Goal: Find specific page/section: Find specific page/section

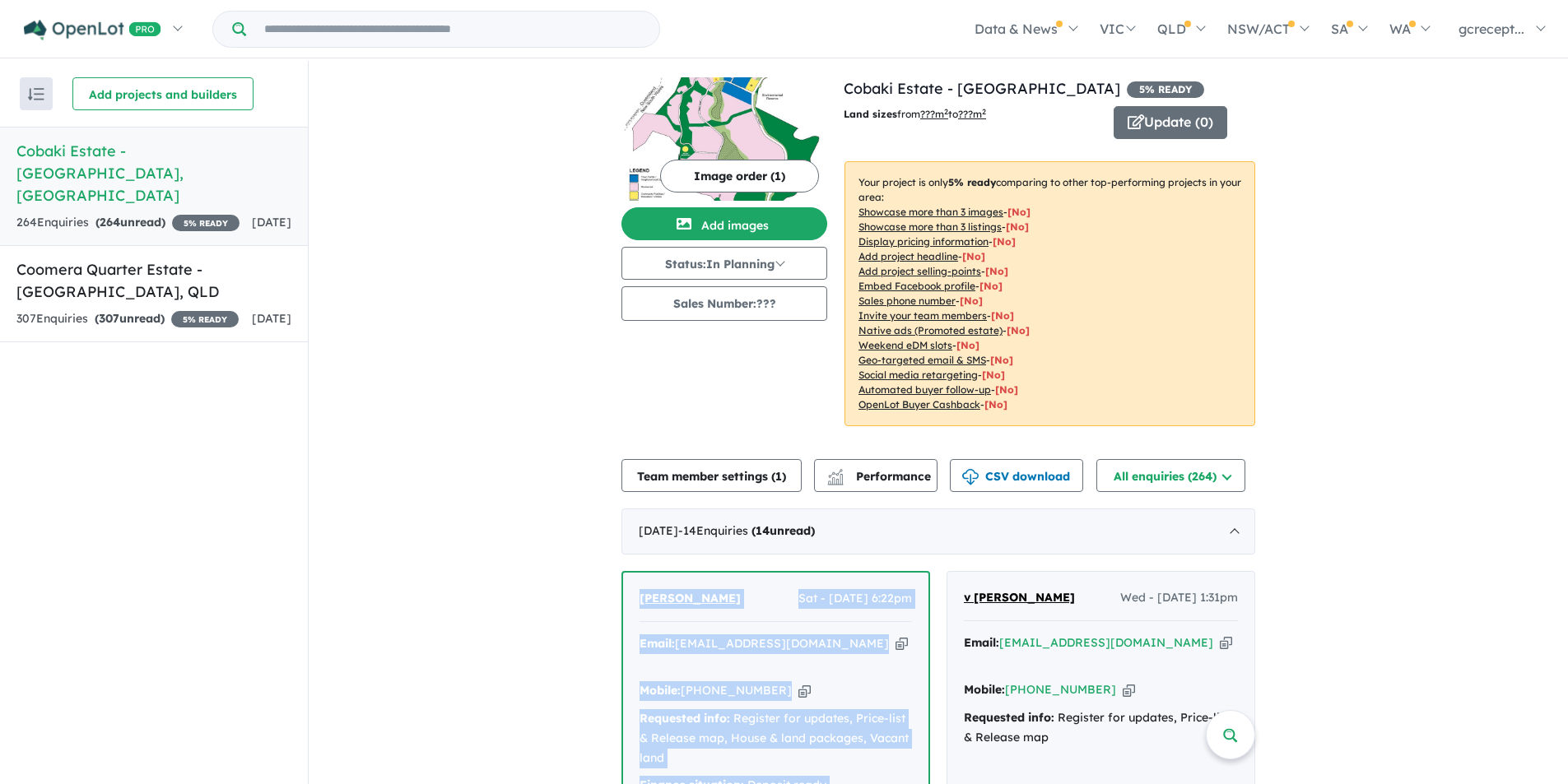
scroll to position [164, 0]
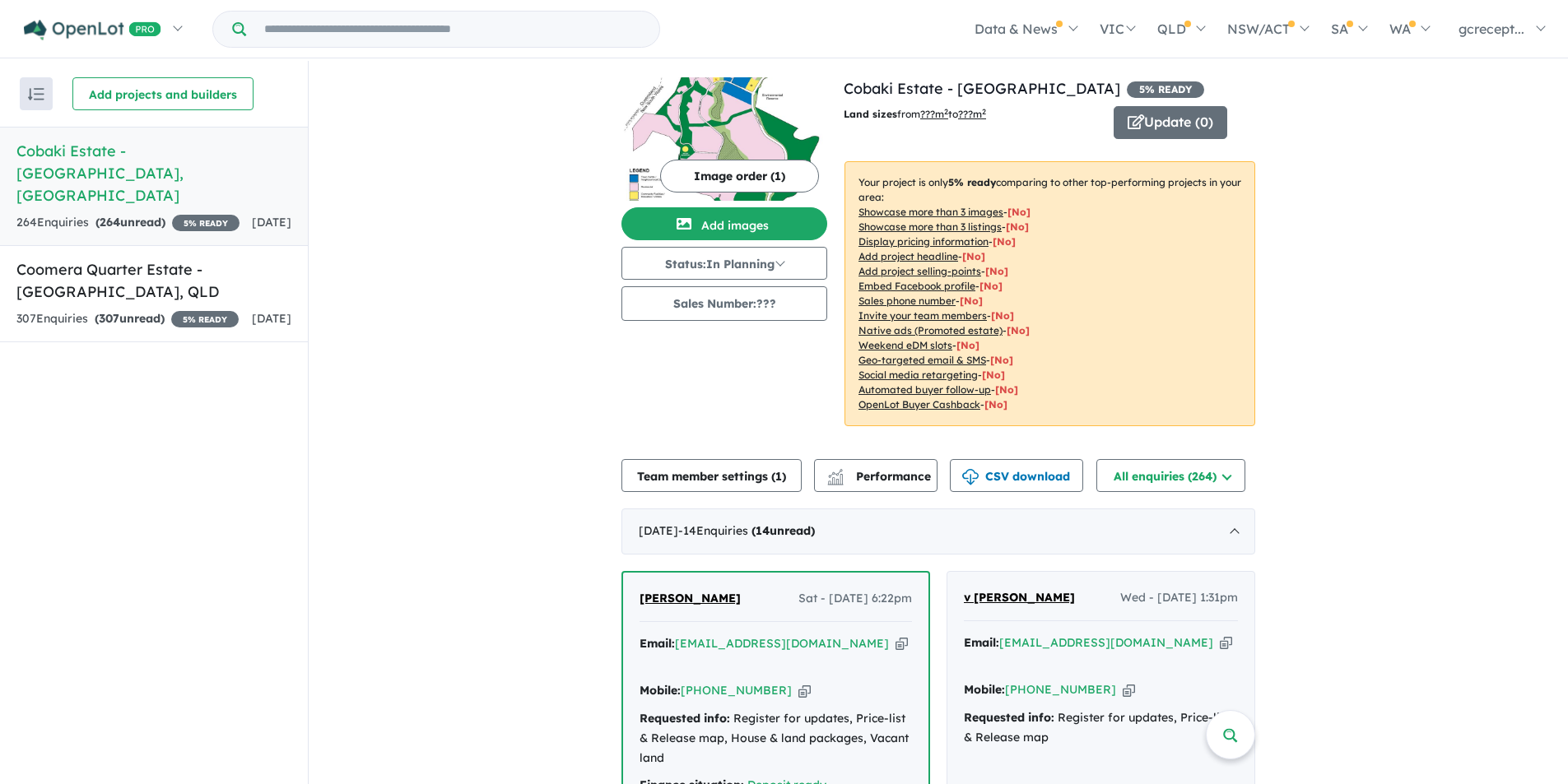
drag, startPoint x: 252, startPoint y: 179, endPoint x: 1481, endPoint y: 346, distance: 1240.3
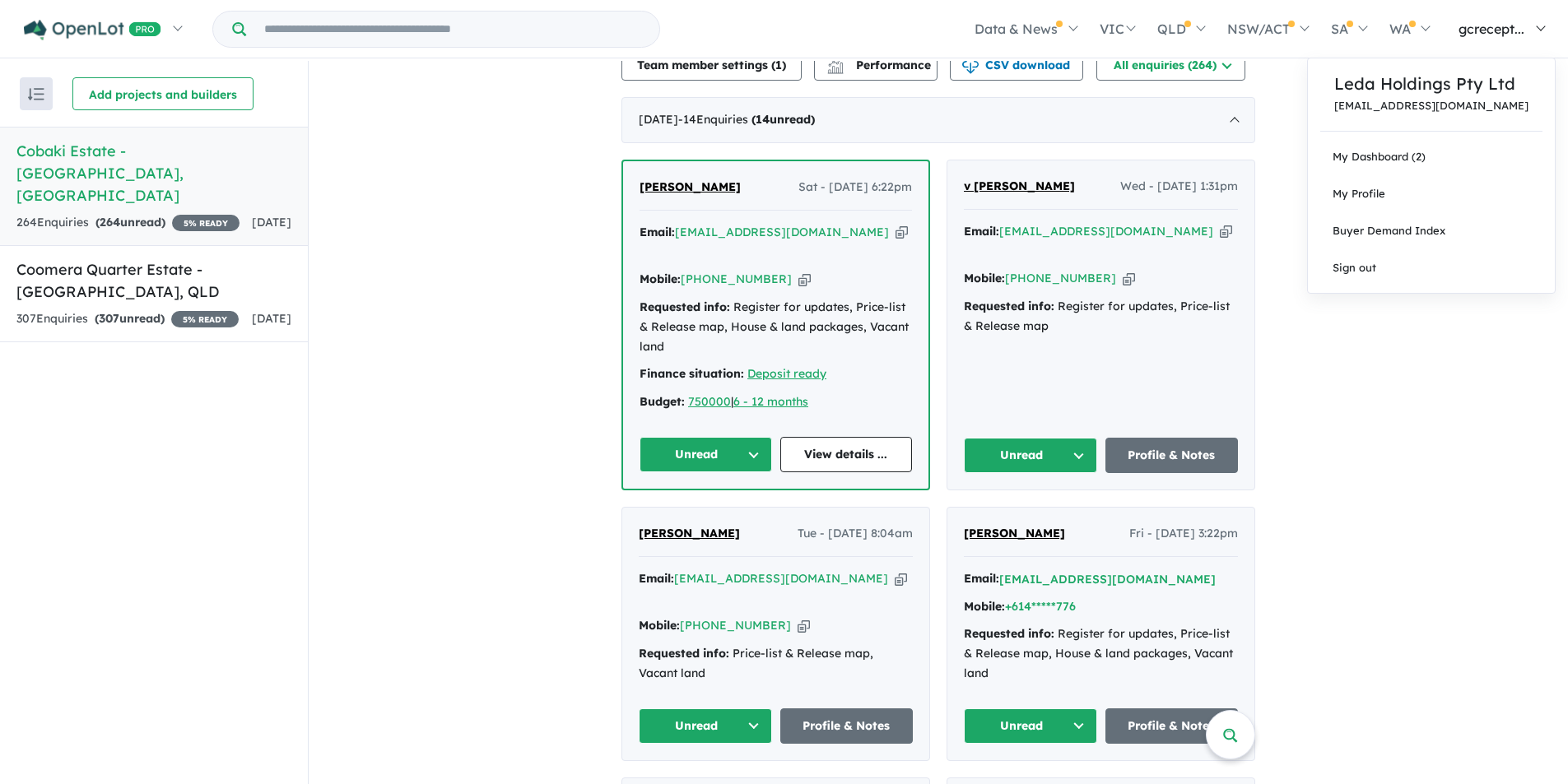
click at [1496, 23] on span "gcrecept..." at bounding box center [1491, 28] width 65 height 16
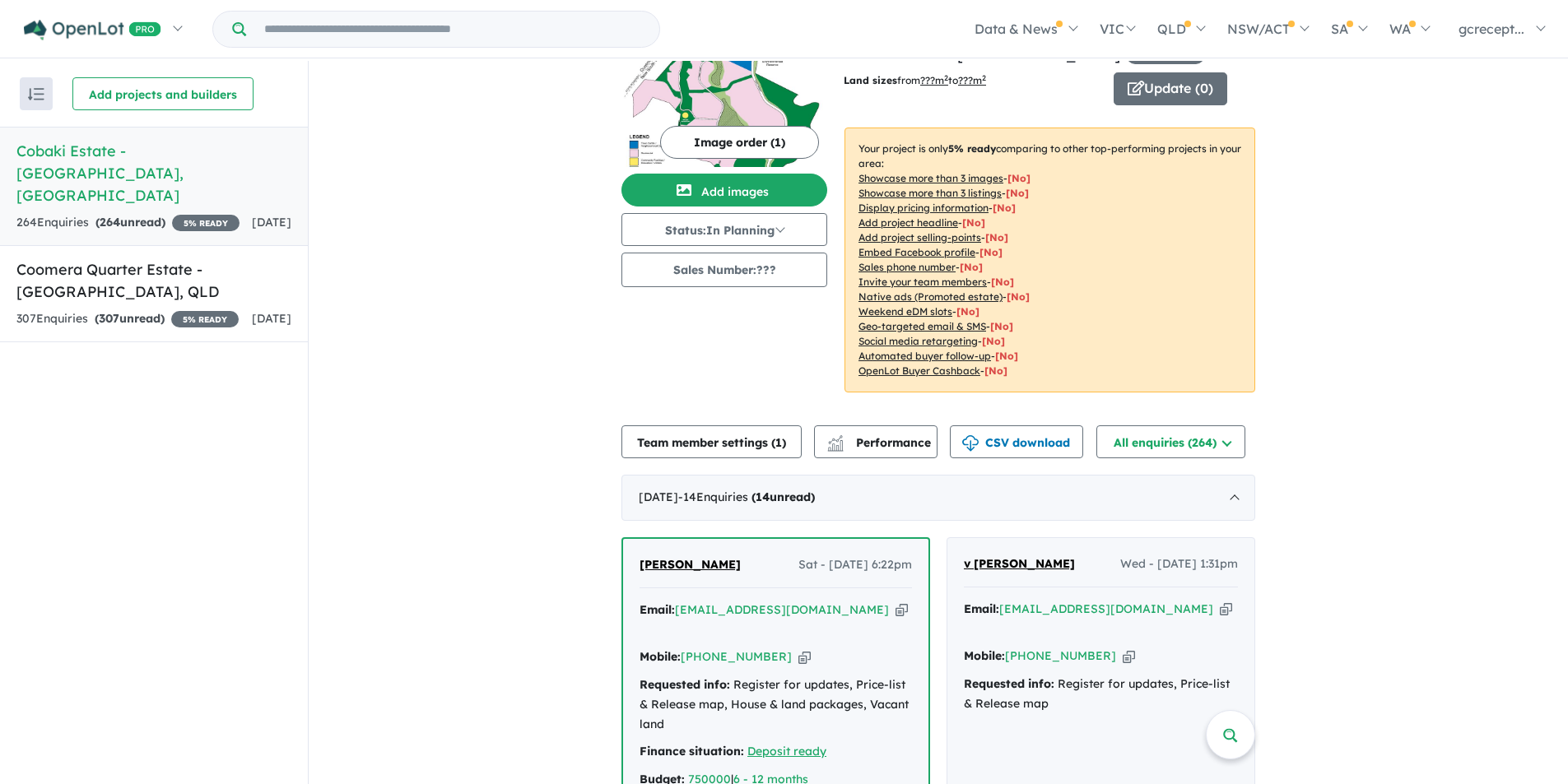
scroll to position [0, 0]
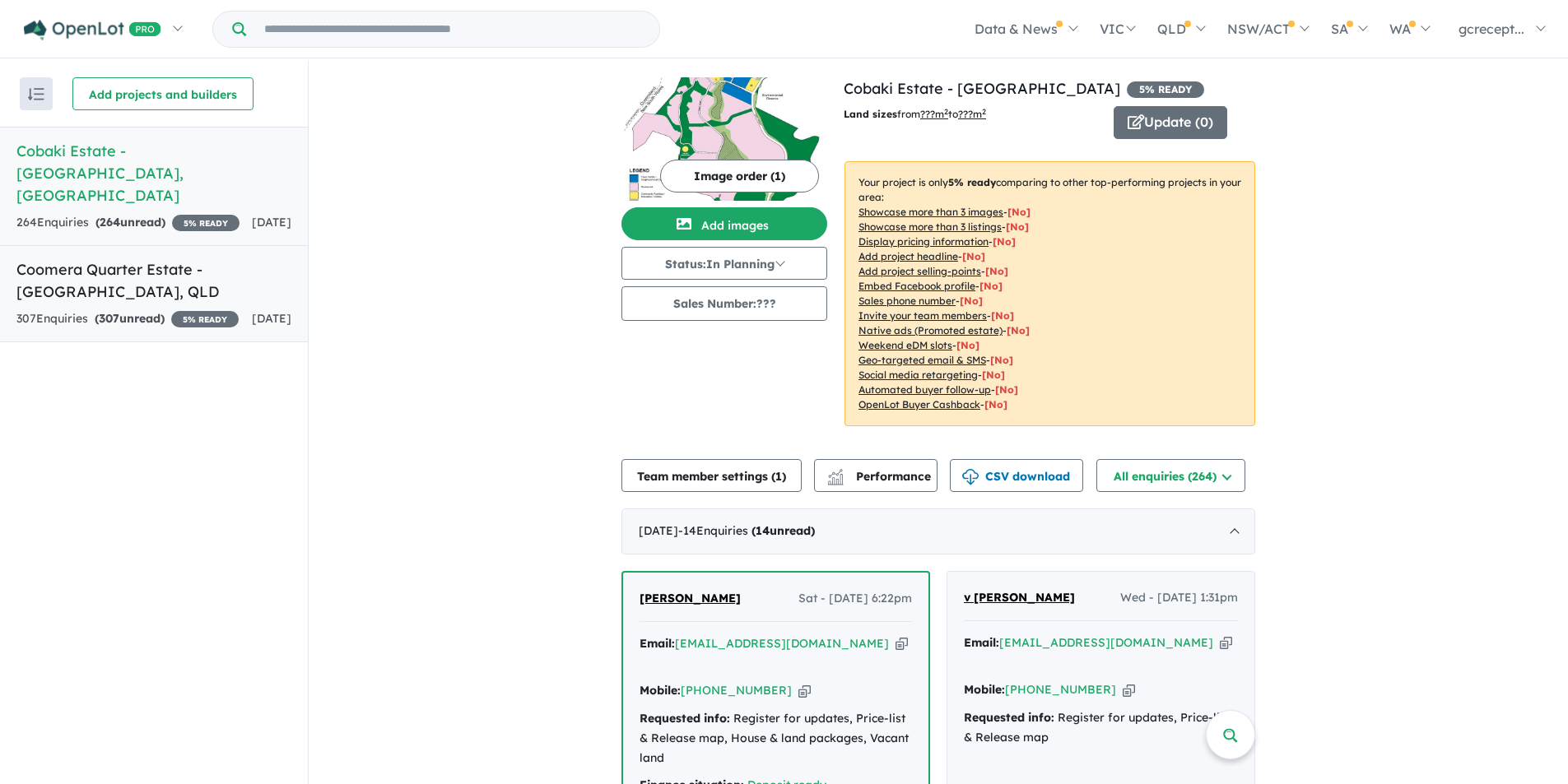
click at [82, 283] on link "Coomera Quarter Estate - [GEOGRAPHIC_DATA] , QLD 307 Enquir ies ( 307 unread) 5…" at bounding box center [153, 293] width 307 height 97
